Goal: Task Accomplishment & Management: Manage account settings

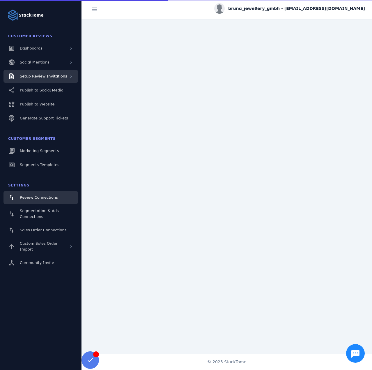
click at [57, 73] on div "Setup Review Invitations" at bounding box center [40, 76] width 75 height 13
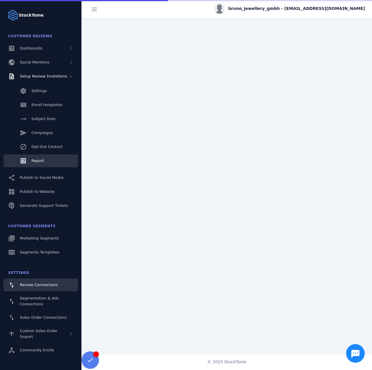
click at [35, 158] on span "Report" at bounding box center [37, 160] width 13 height 4
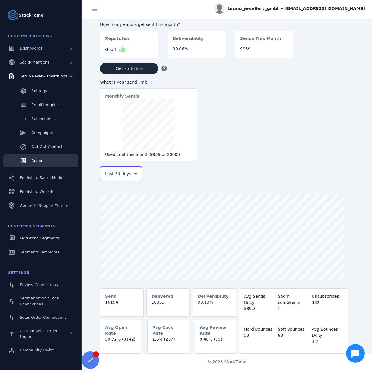
click at [123, 176] on span "Last 30 days" at bounding box center [118, 173] width 26 height 7
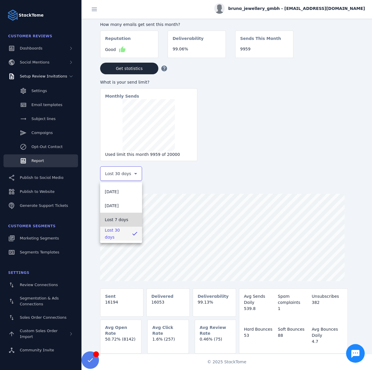
click at [115, 213] on mat-option "Last 7 days" at bounding box center [121, 219] width 42 height 14
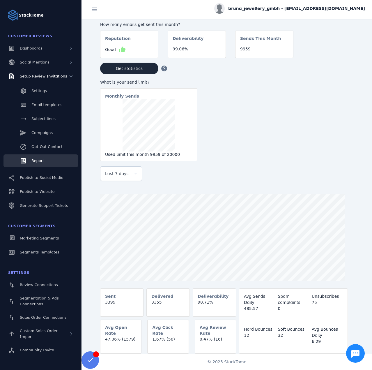
click at [302, 7] on span "bruna_jewellery_gmbh - [EMAIL_ADDRESS][DOMAIN_NAME]" at bounding box center [296, 9] width 137 height 6
click at [340, 53] on span "Sign out" at bounding box center [346, 56] width 17 height 7
